Goal: Transaction & Acquisition: Download file/media

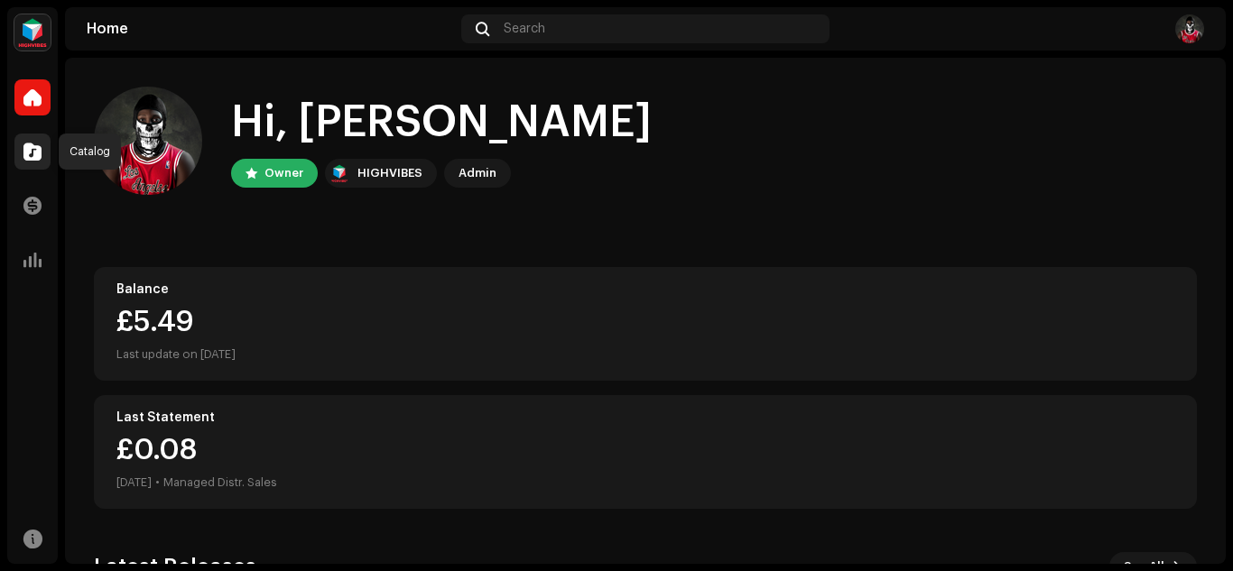
click at [34, 159] on span at bounding box center [32, 151] width 18 height 14
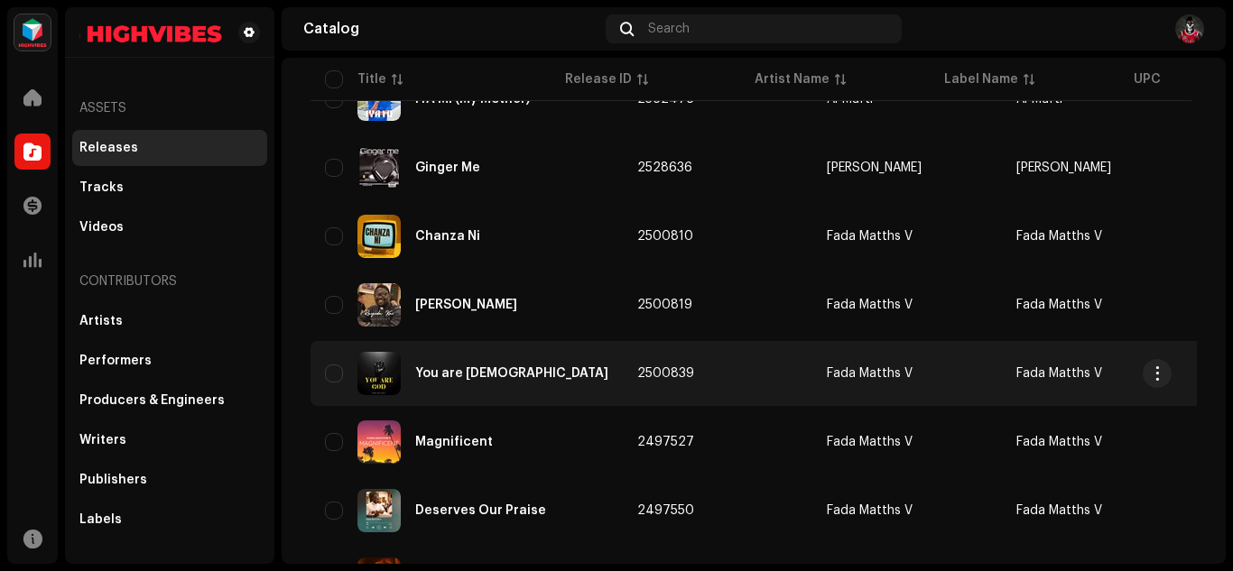
scroll to position [835, 0]
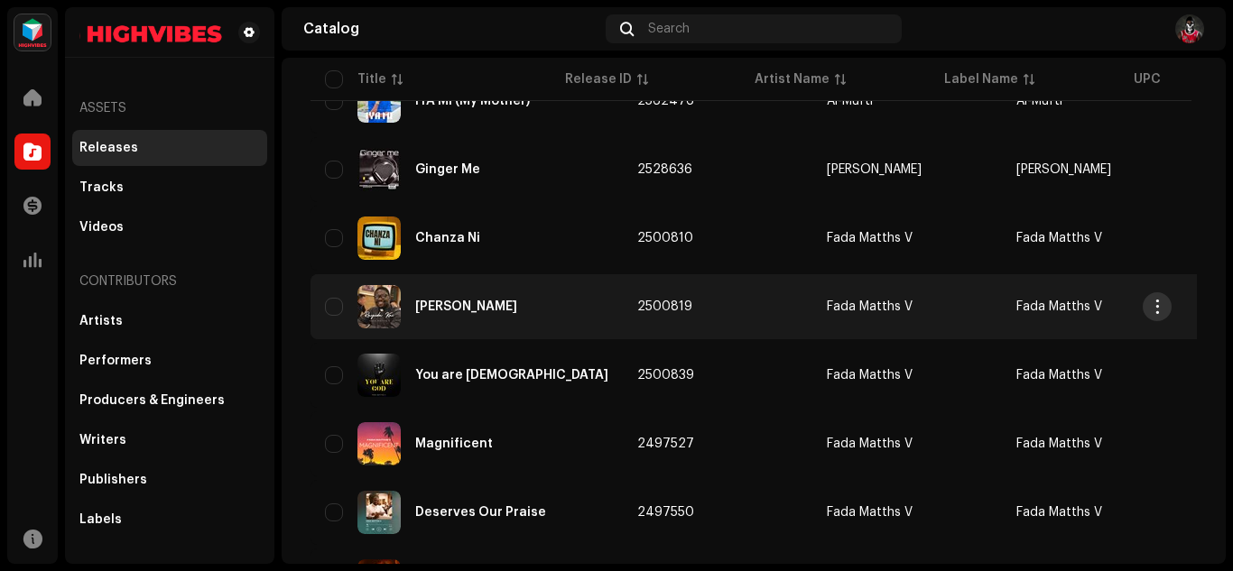
click at [1160, 306] on span "button" at bounding box center [1158, 307] width 14 height 14
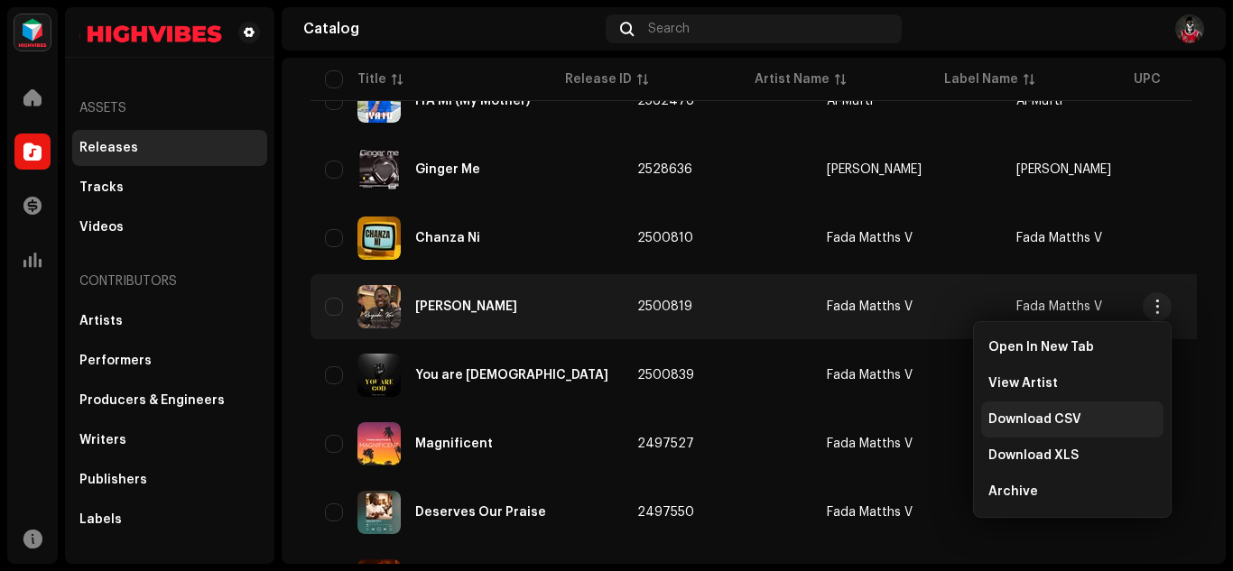
click at [1041, 413] on span "Download CSV" at bounding box center [1035, 420] width 93 height 14
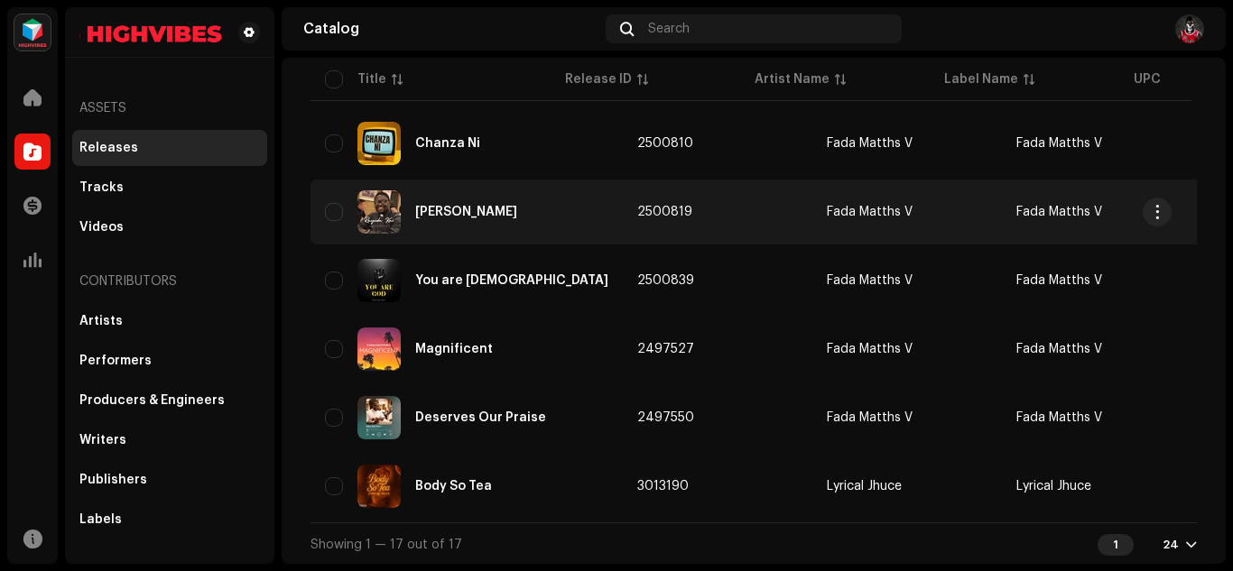
scroll to position [931, 0]
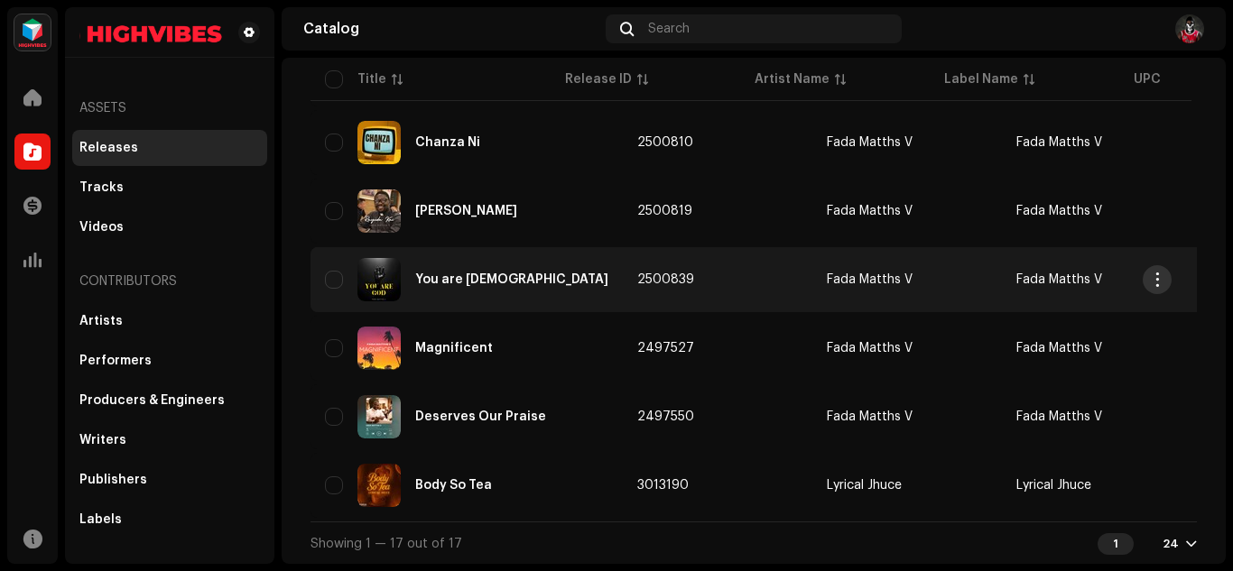
click at [1155, 277] on span "button" at bounding box center [1158, 280] width 14 height 14
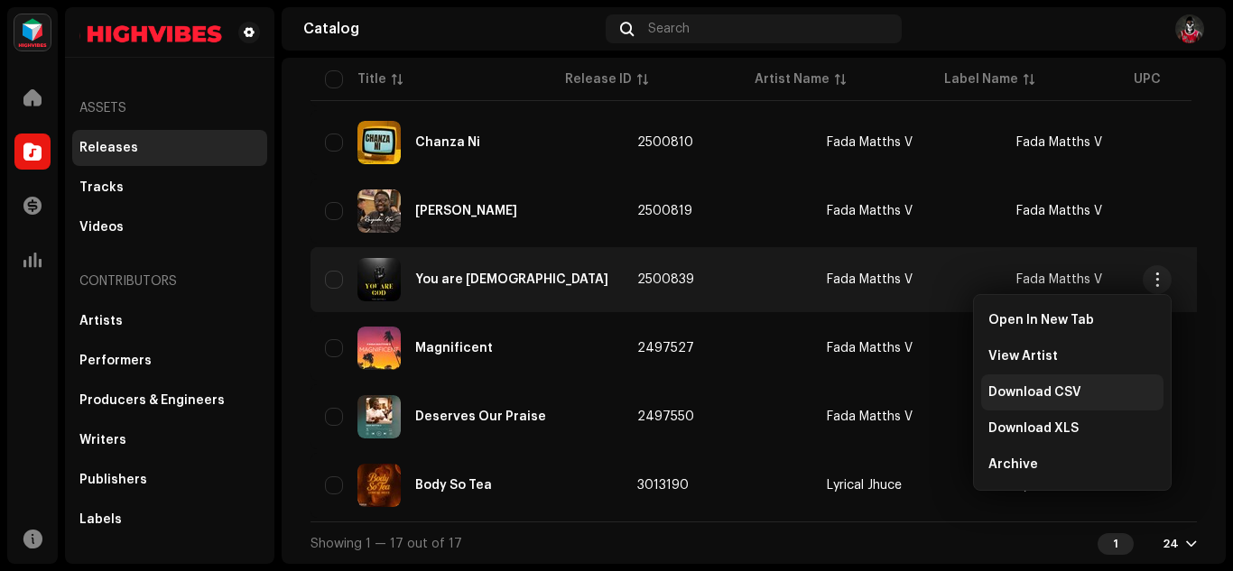
click at [1057, 400] on div "Download CSV" at bounding box center [1072, 393] width 182 height 36
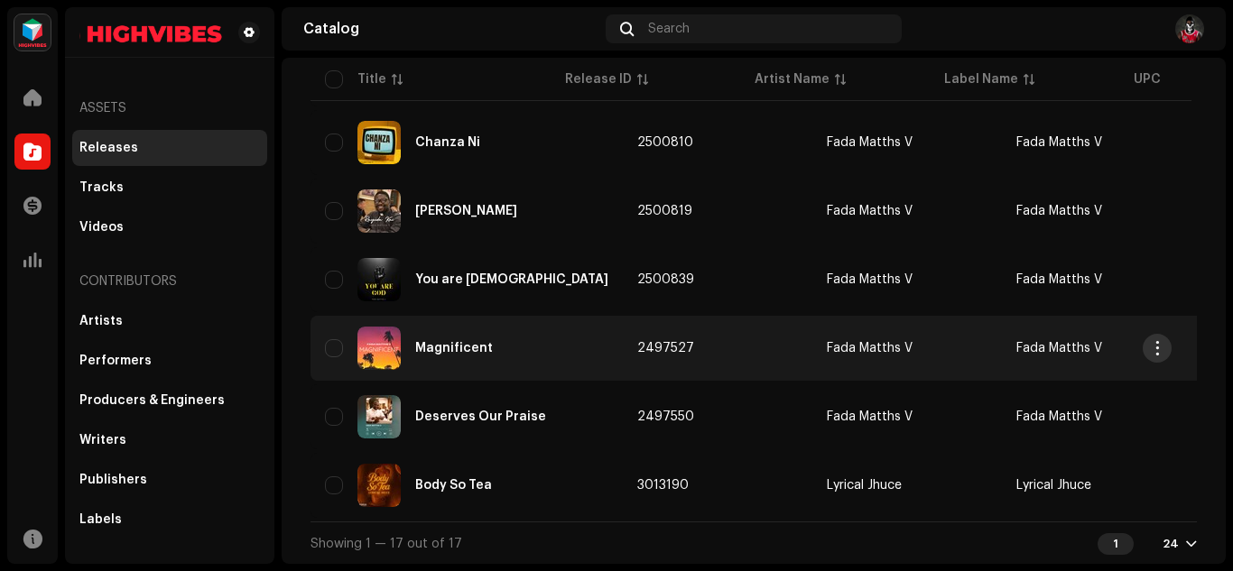
click at [1161, 341] on span "button" at bounding box center [1158, 348] width 14 height 14
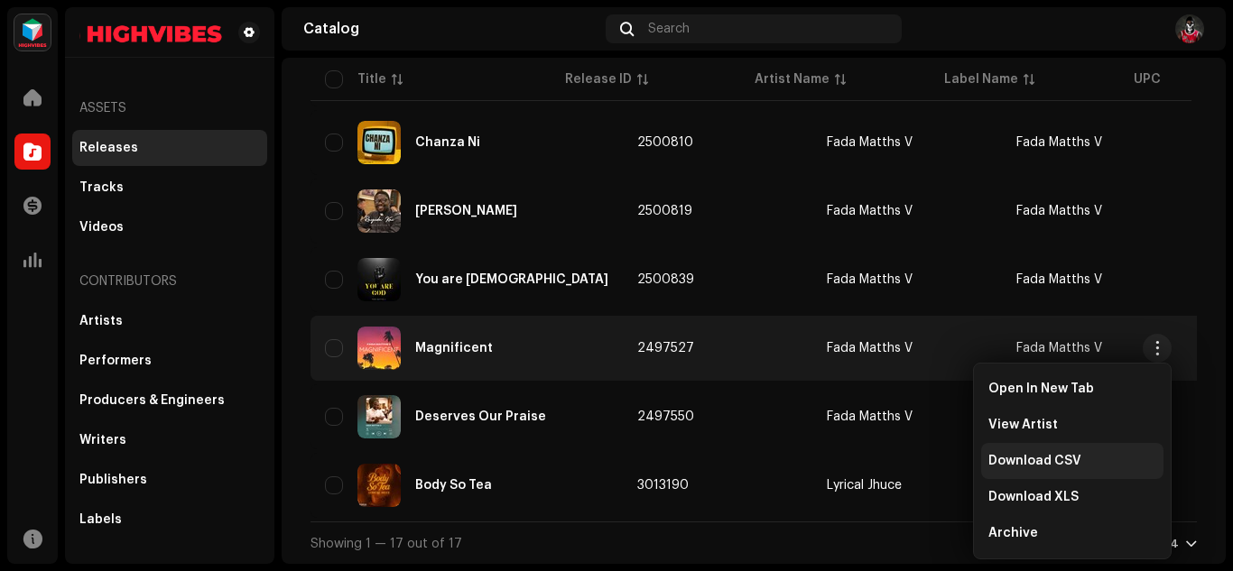
click at [1062, 450] on div "Download CSV" at bounding box center [1072, 461] width 182 height 36
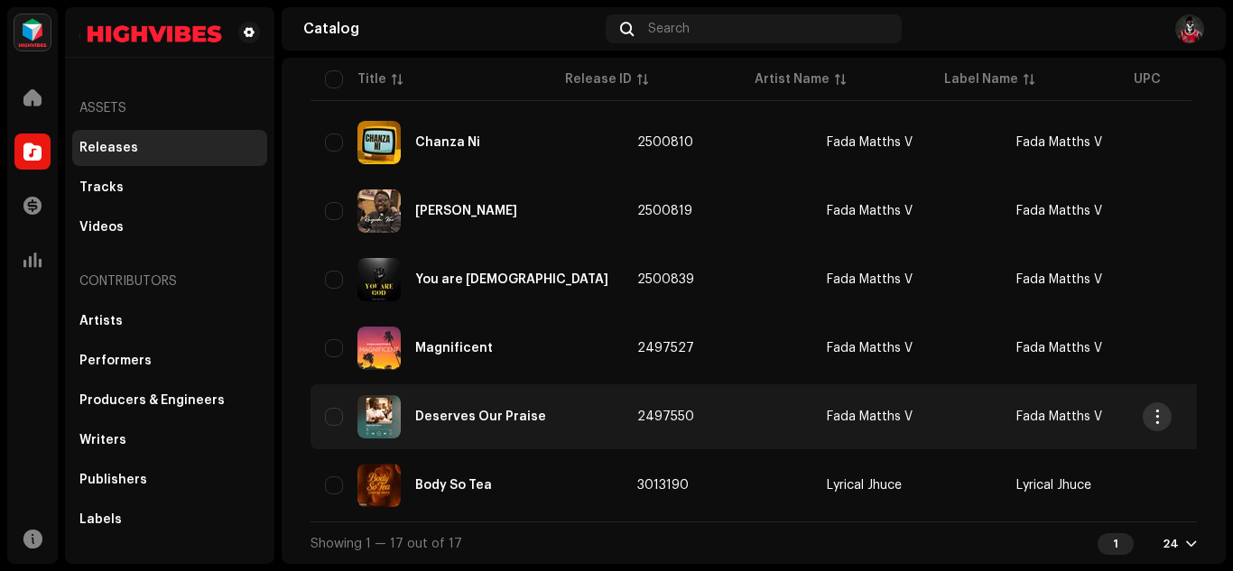
click at [1151, 417] on span "button" at bounding box center [1158, 417] width 14 height 14
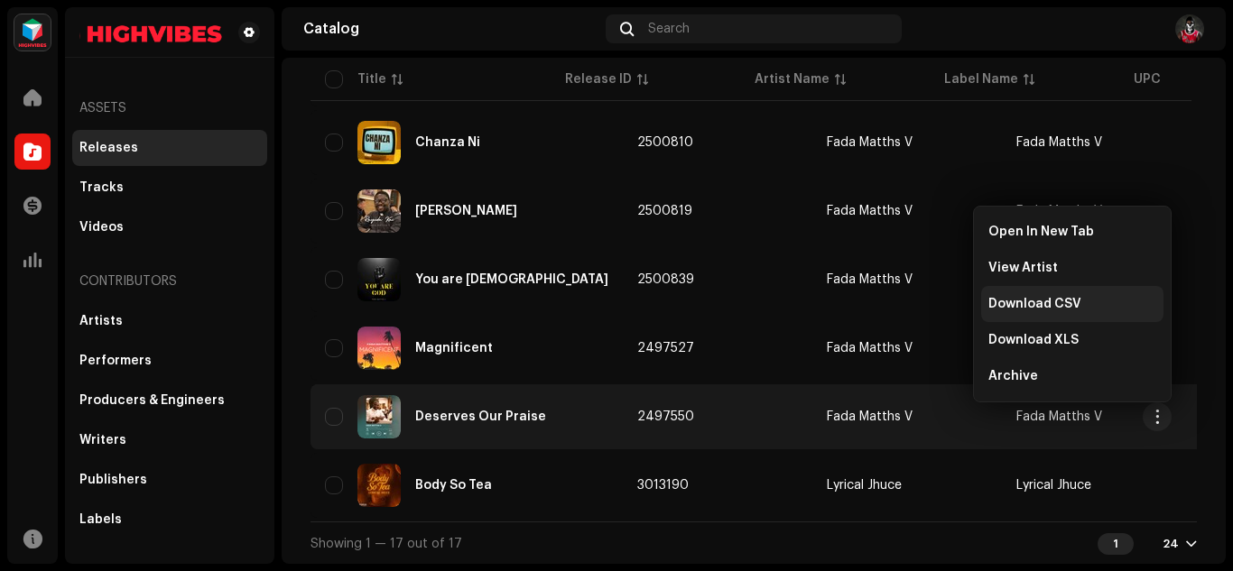
click at [1070, 298] on span "Download CSV" at bounding box center [1035, 304] width 93 height 14
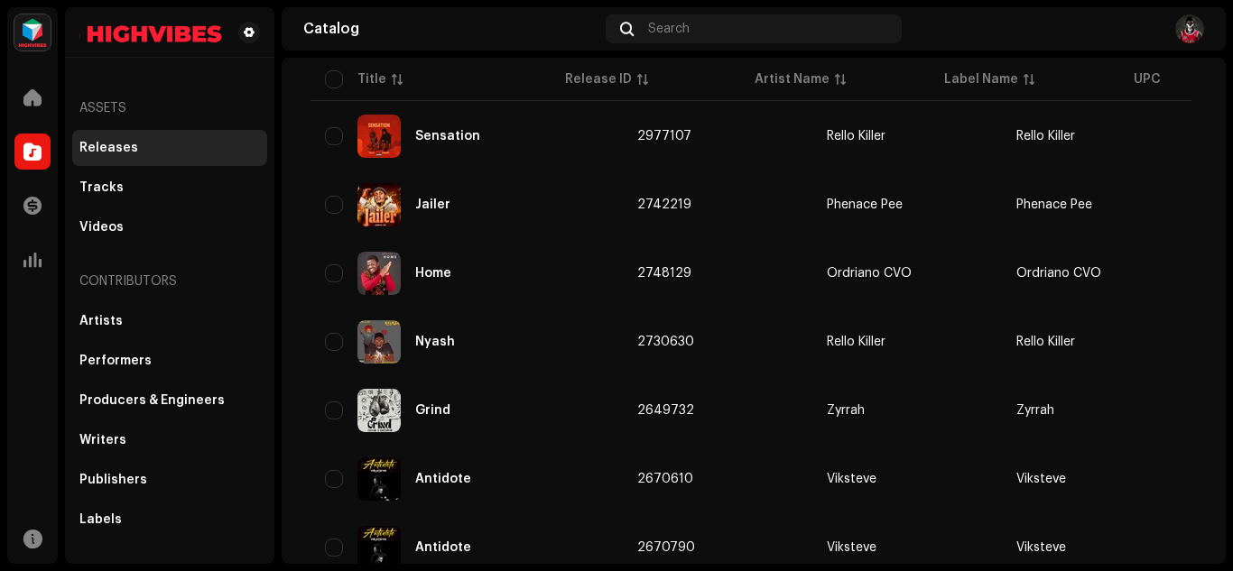
scroll to position [181, 0]
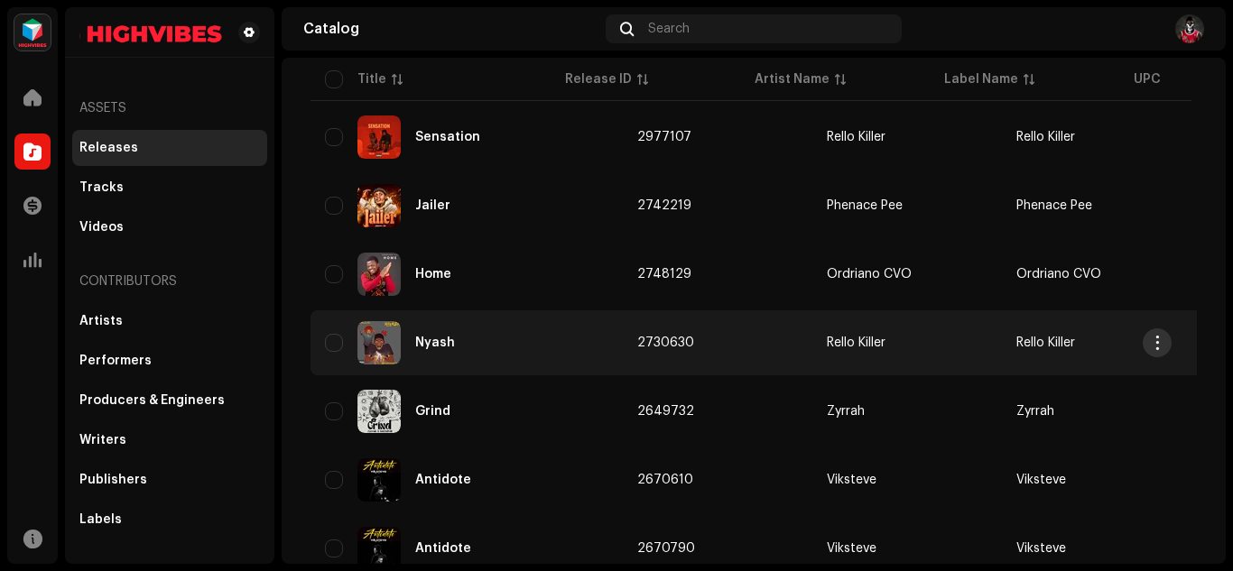
click at [1157, 344] on span "button" at bounding box center [1158, 343] width 14 height 14
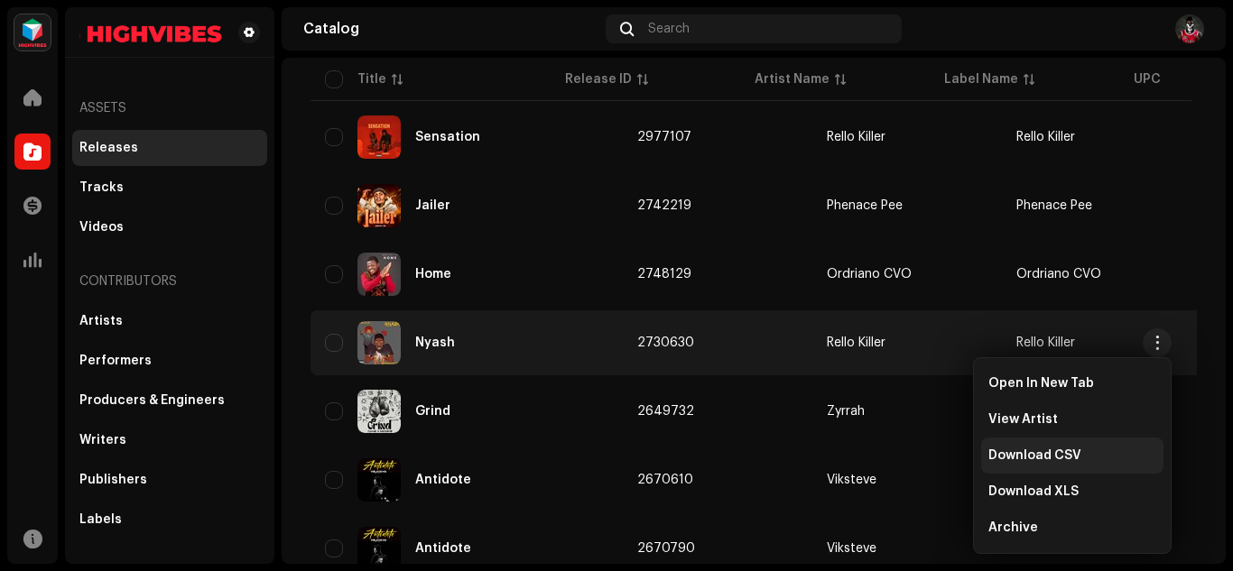
click at [1054, 449] on span "Download CSV" at bounding box center [1035, 456] width 93 height 14
